Goal: Register for event/course

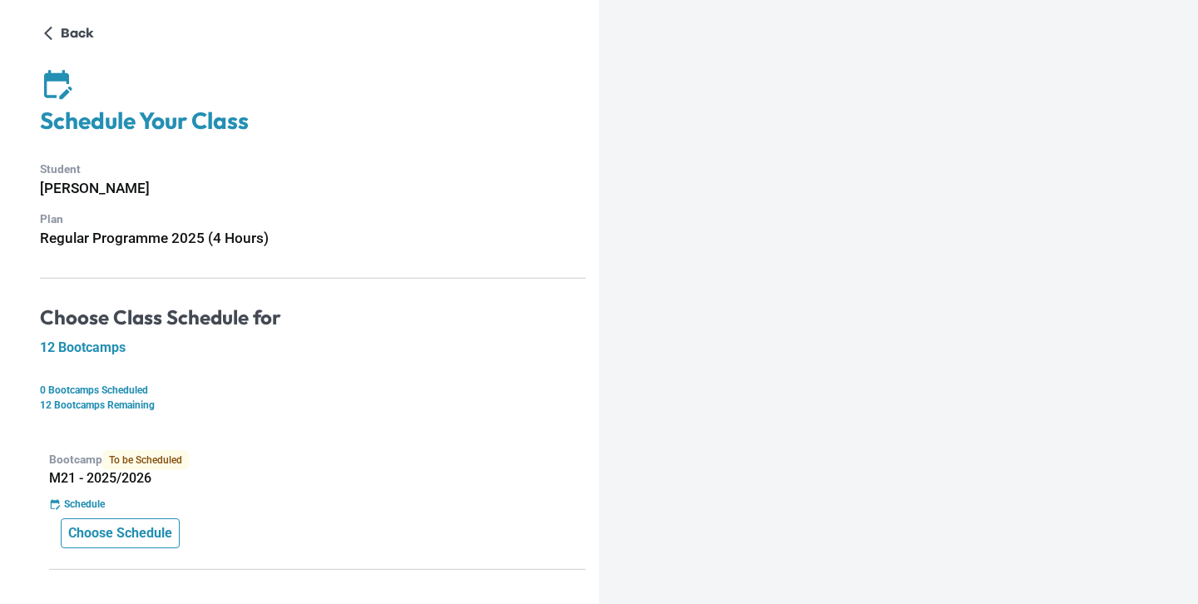
scroll to position [223, 0]
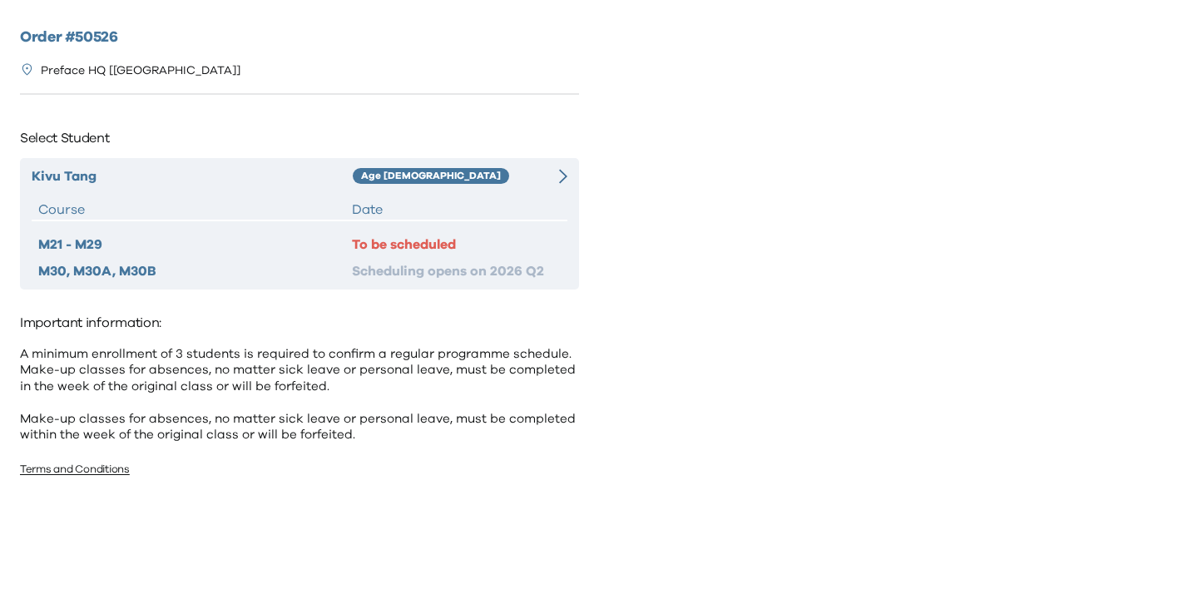
click at [552, 176] on div at bounding box center [554, 176] width 27 height 20
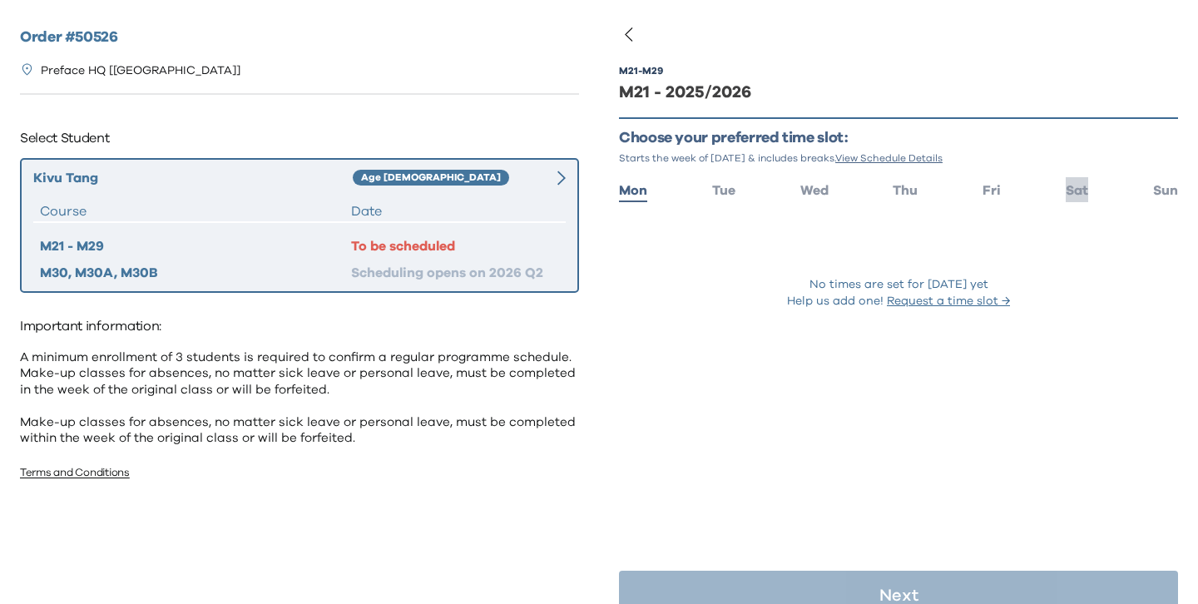
click at [1070, 187] on span "Sat" at bounding box center [1077, 190] width 22 height 13
click at [1080, 188] on span "Sat" at bounding box center [1077, 190] width 22 height 13
